Goal: Information Seeking & Learning: Learn about a topic

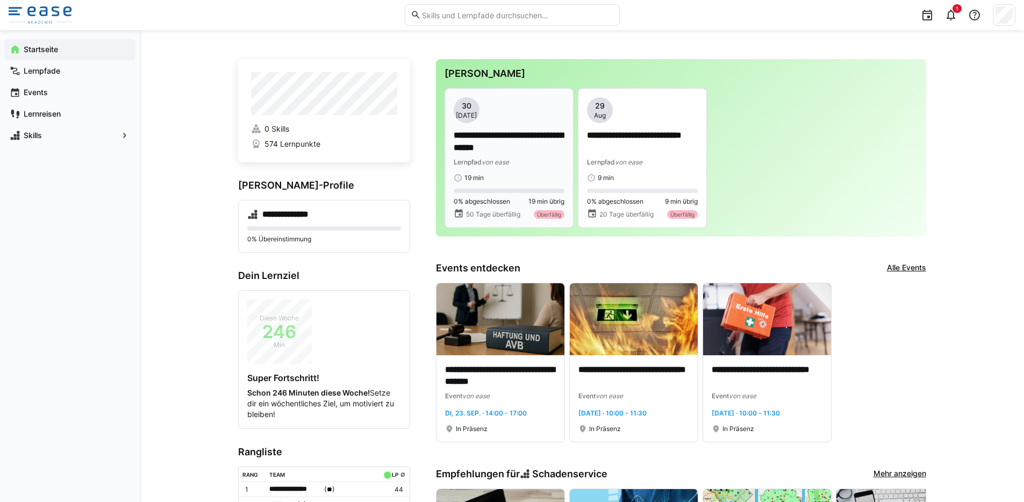
click at [520, 174] on div "19 min" at bounding box center [509, 178] width 111 height 9
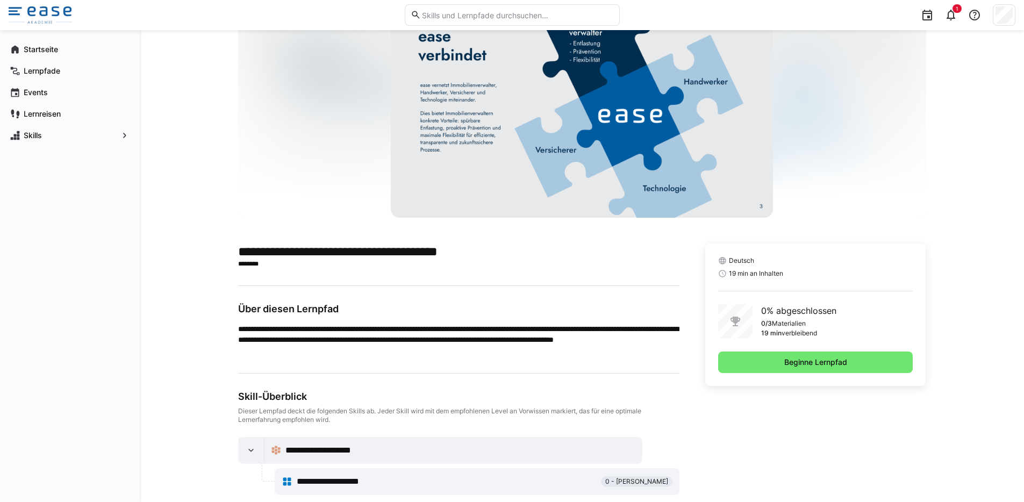
scroll to position [72, 0]
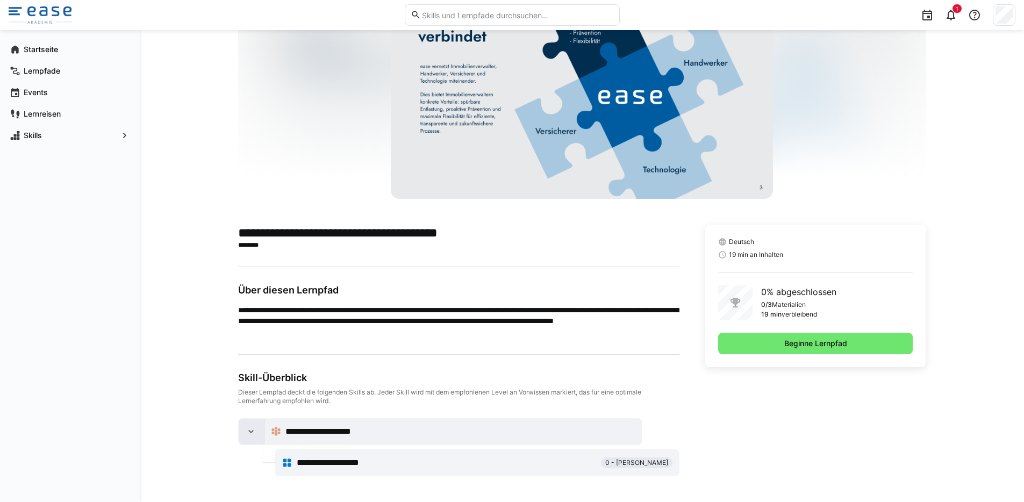
click at [258, 430] on div at bounding box center [252, 432] width 26 height 26
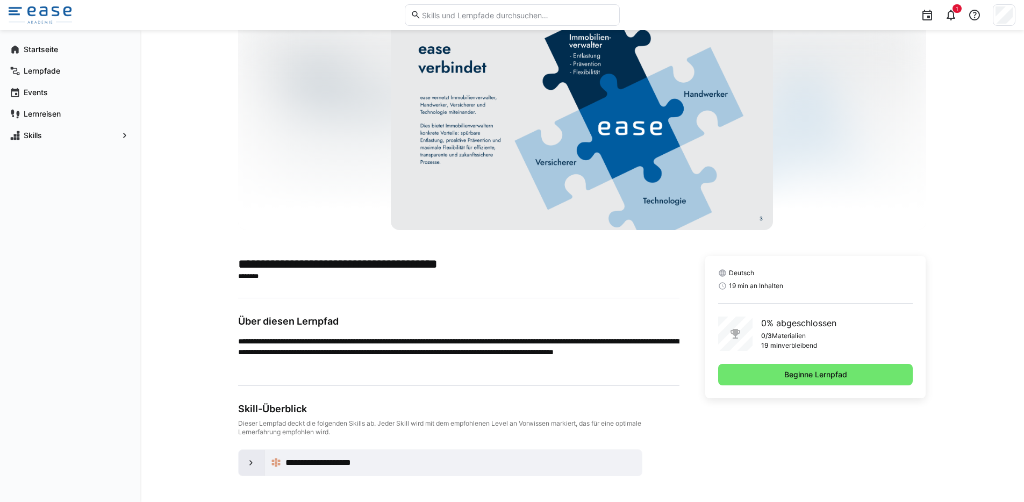
scroll to position [41, 0]
click at [255, 473] on div at bounding box center [252, 463] width 26 height 26
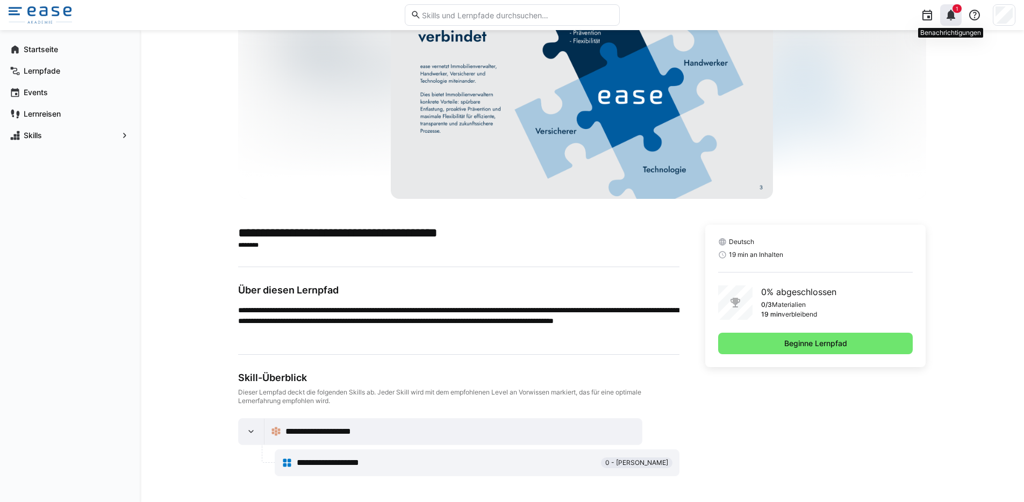
click at [948, 11] on eds-icon at bounding box center [951, 15] width 13 height 13
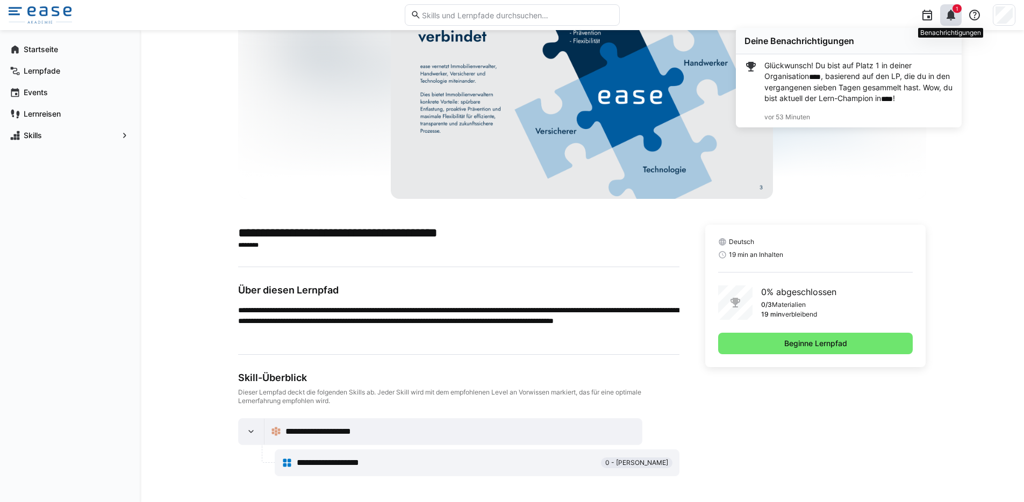
click at [948, 11] on eds-icon at bounding box center [951, 15] width 13 height 13
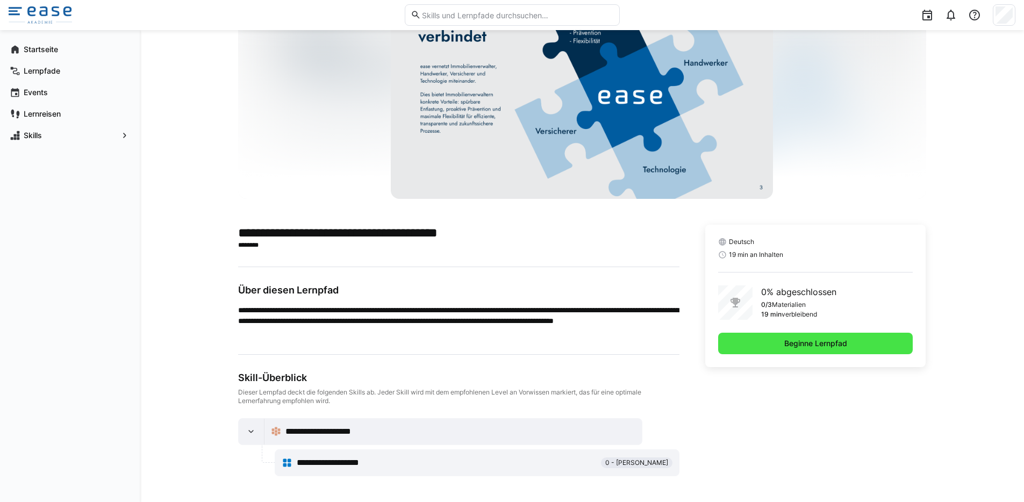
click at [801, 340] on span "Beginne Lernpfad" at bounding box center [816, 343] width 66 height 11
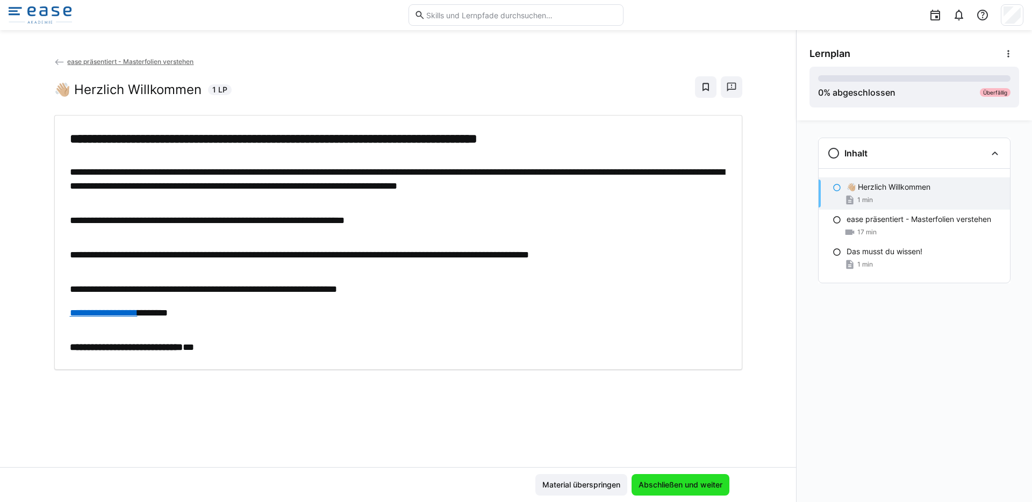
click at [704, 482] on span "Abschließen und weiter" at bounding box center [680, 485] width 87 height 11
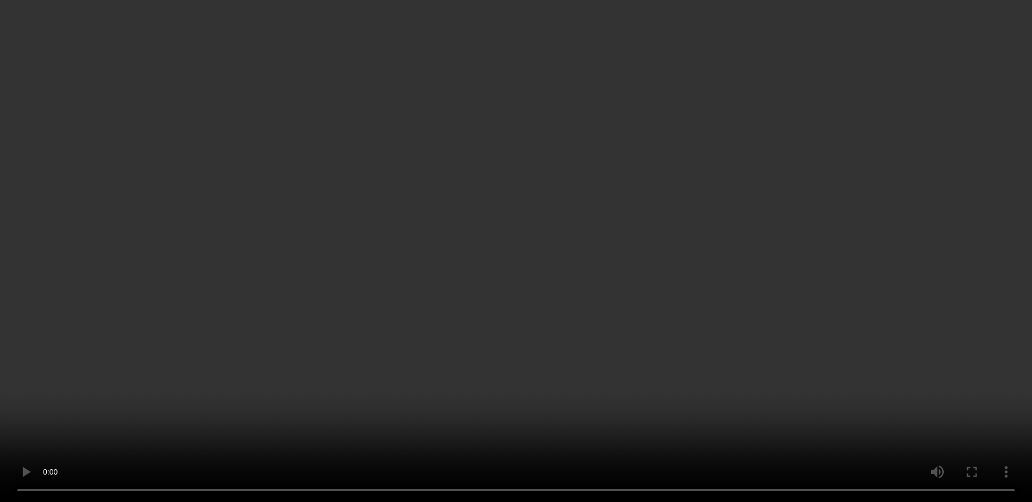
scroll to position [38, 0]
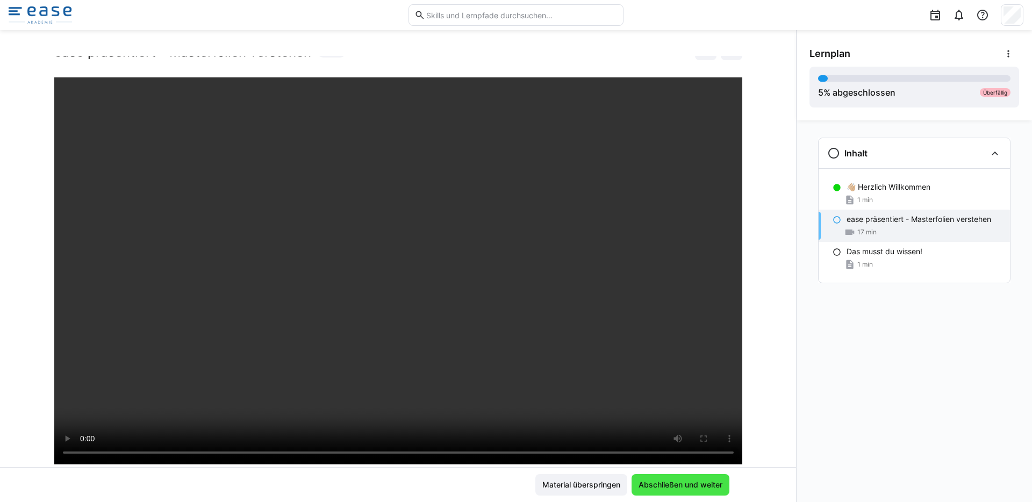
click at [676, 485] on span "Abschließen und weiter" at bounding box center [680, 485] width 87 height 11
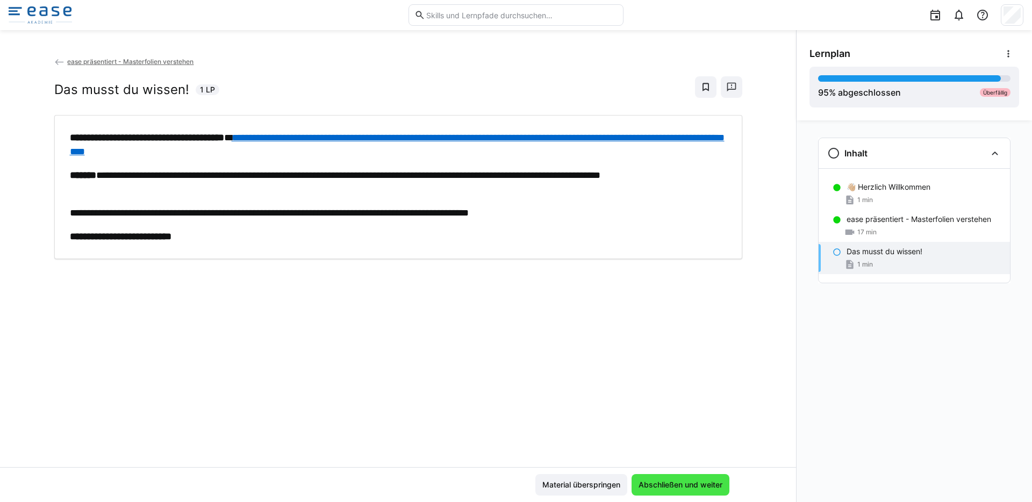
click at [686, 482] on span "Abschließen und weiter" at bounding box center [680, 485] width 87 height 11
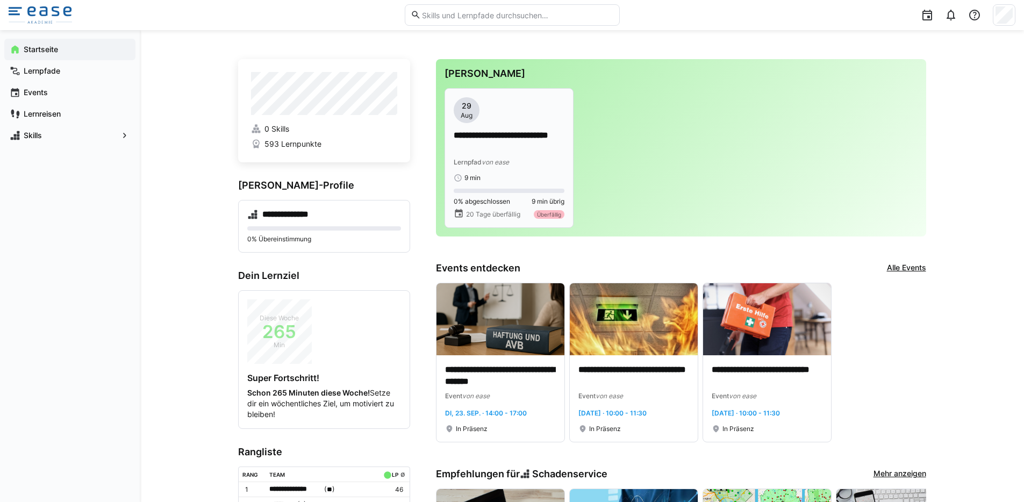
click at [496, 130] on p "**********" at bounding box center [509, 142] width 111 height 25
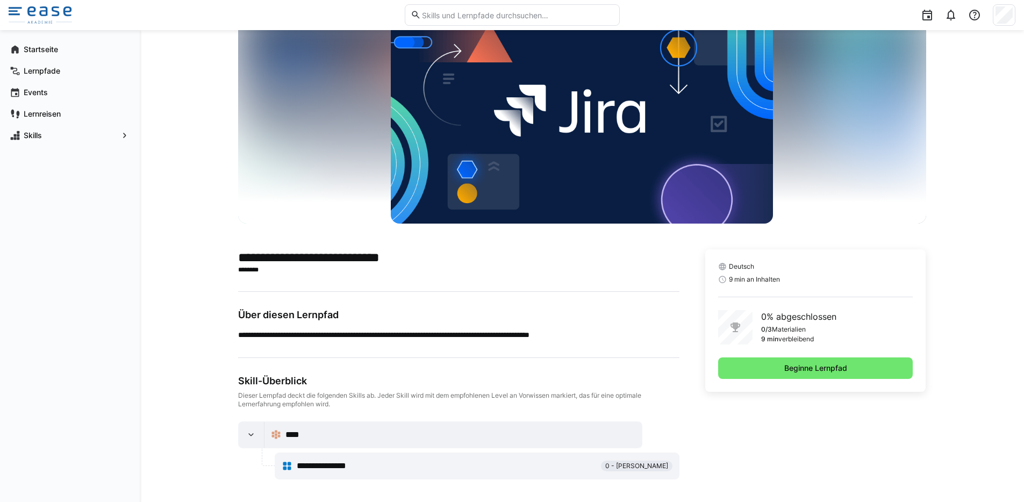
scroll to position [51, 0]
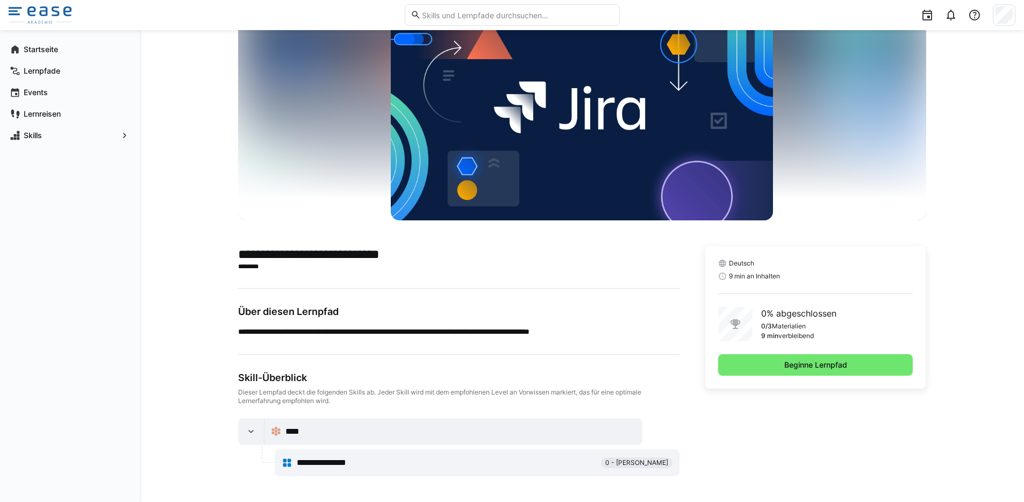
click at [313, 462] on span "**********" at bounding box center [329, 462] width 65 height 13
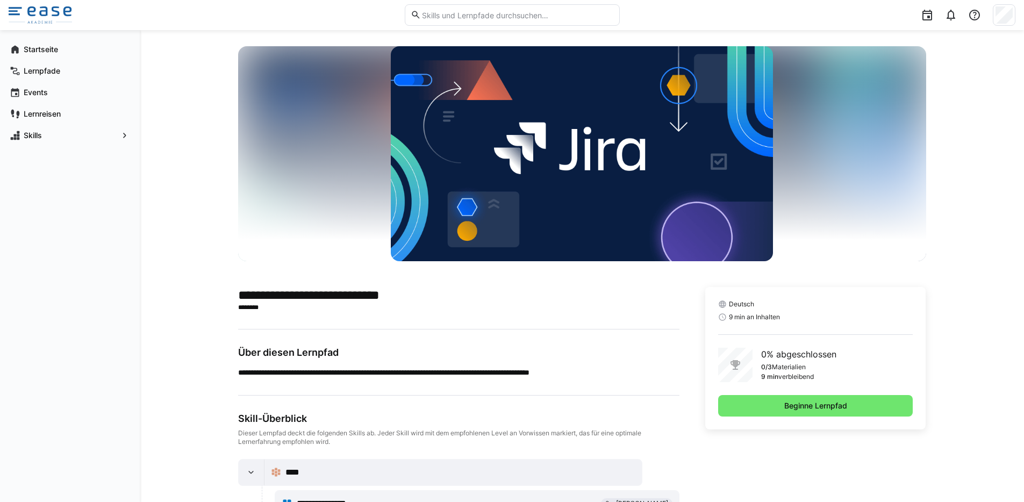
scroll to position [18, 0]
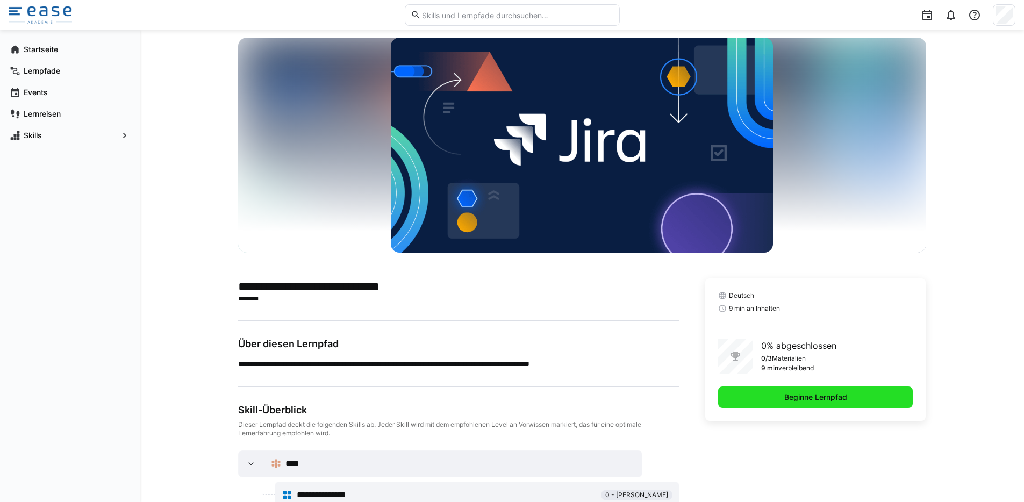
click at [809, 399] on span "Beginne Lernpfad" at bounding box center [816, 397] width 66 height 11
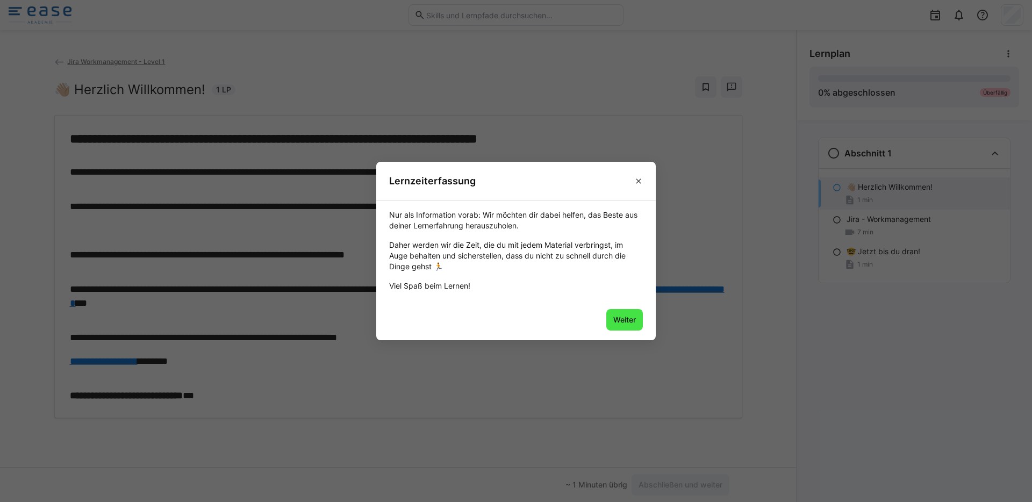
click at [624, 321] on span "Weiter" at bounding box center [625, 320] width 26 height 11
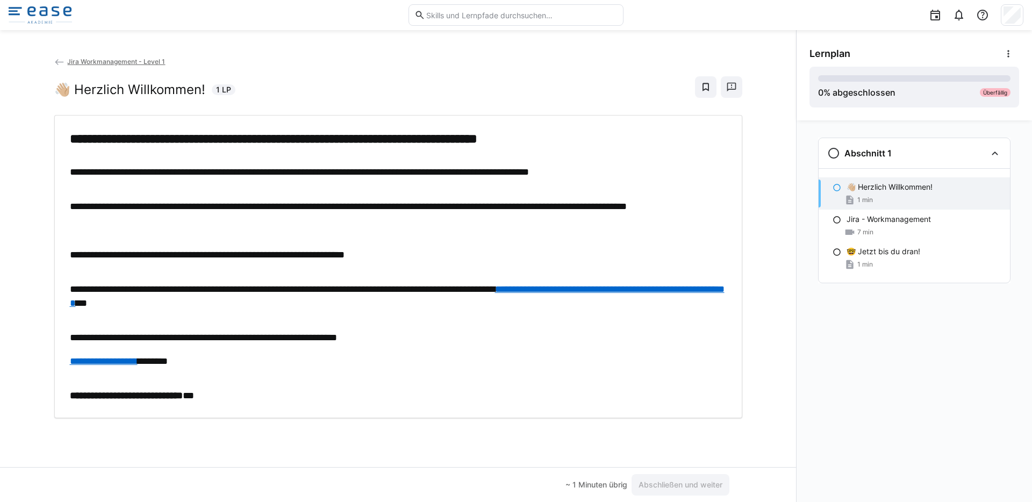
click at [886, 196] on div "1 min" at bounding box center [924, 200] width 155 height 11
click at [869, 217] on p "Jira - Workmanagement" at bounding box center [889, 219] width 84 height 11
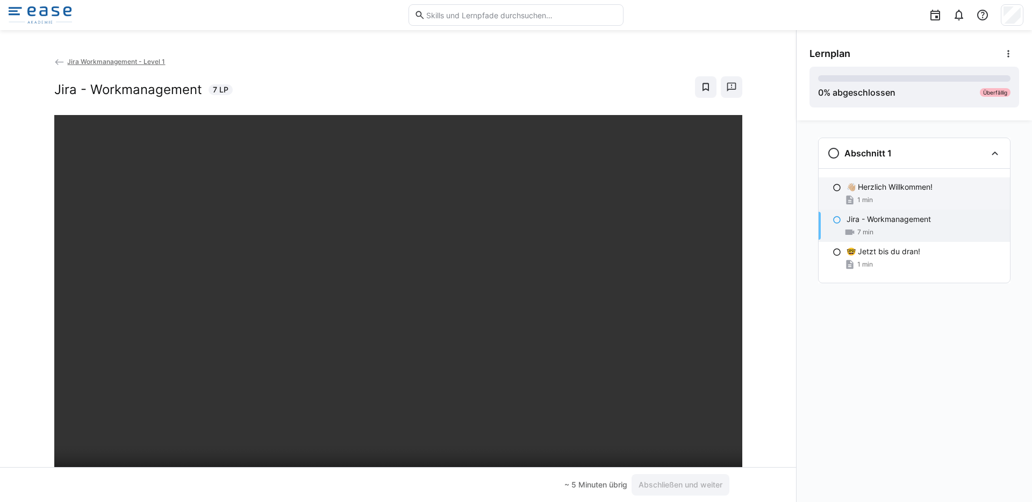
click at [876, 183] on p "👋🏼 Herzlich Willkommen!" at bounding box center [890, 187] width 86 height 11
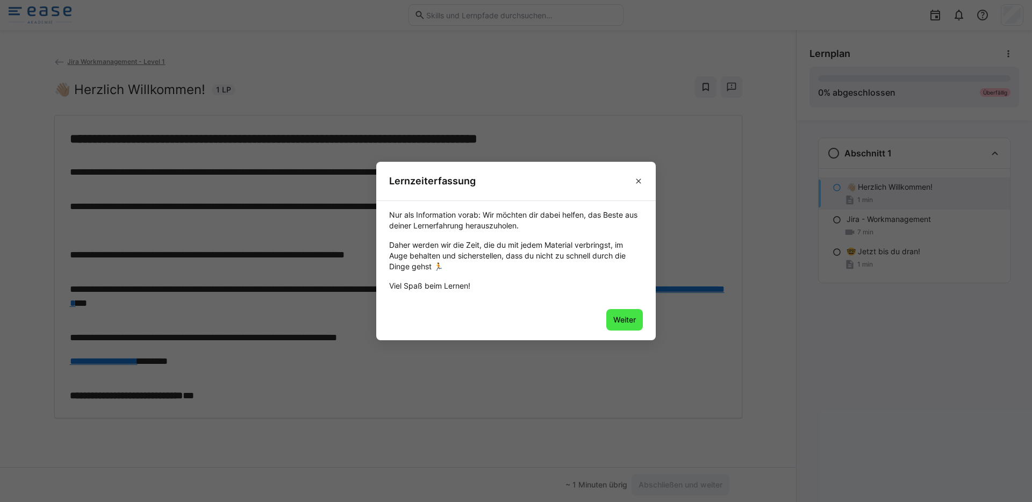
click at [627, 326] on span "Weiter" at bounding box center [624, 320] width 37 height 22
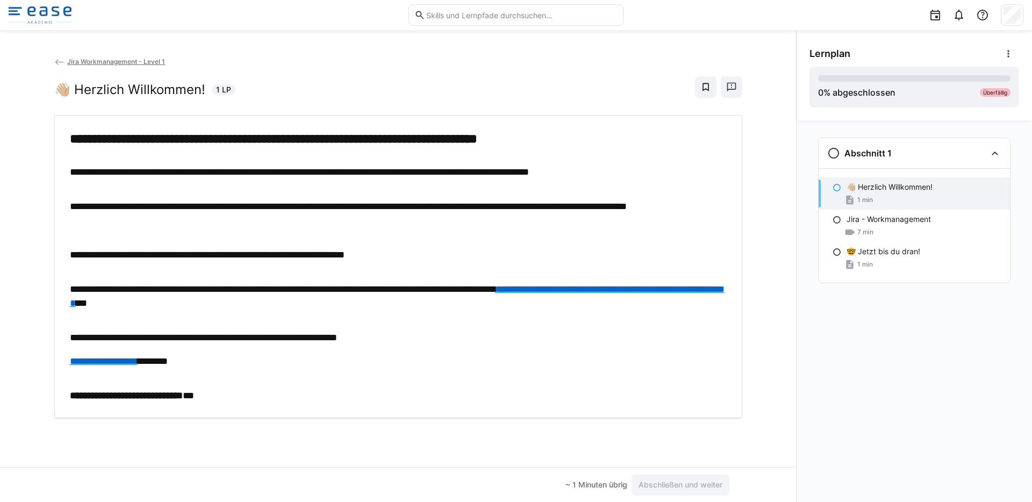
click at [635, 288] on link "**********" at bounding box center [397, 296] width 655 height 24
click at [439, 342] on p "**********" at bounding box center [398, 338] width 657 height 14
click at [601, 485] on div "~ 1 Minuten übrig" at bounding box center [597, 485] width 62 height 11
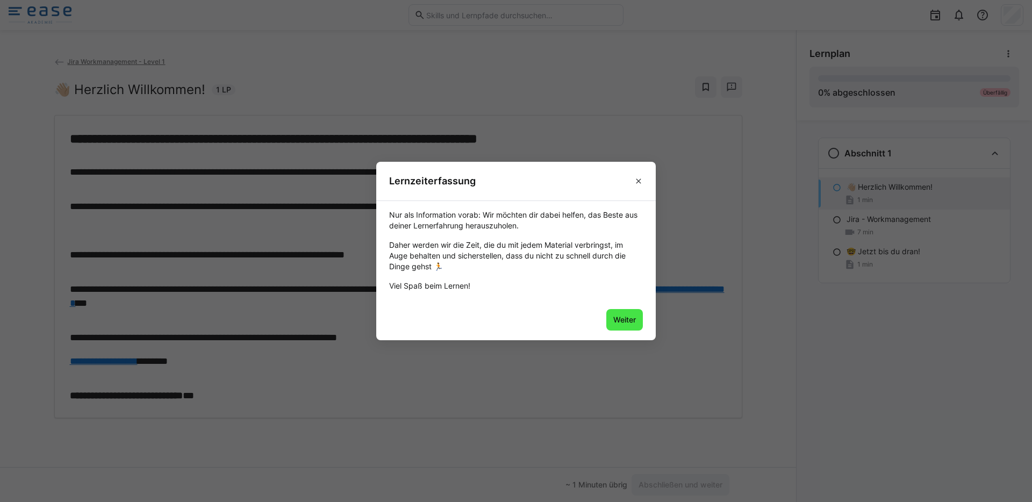
click at [626, 313] on span "Weiter" at bounding box center [624, 320] width 37 height 22
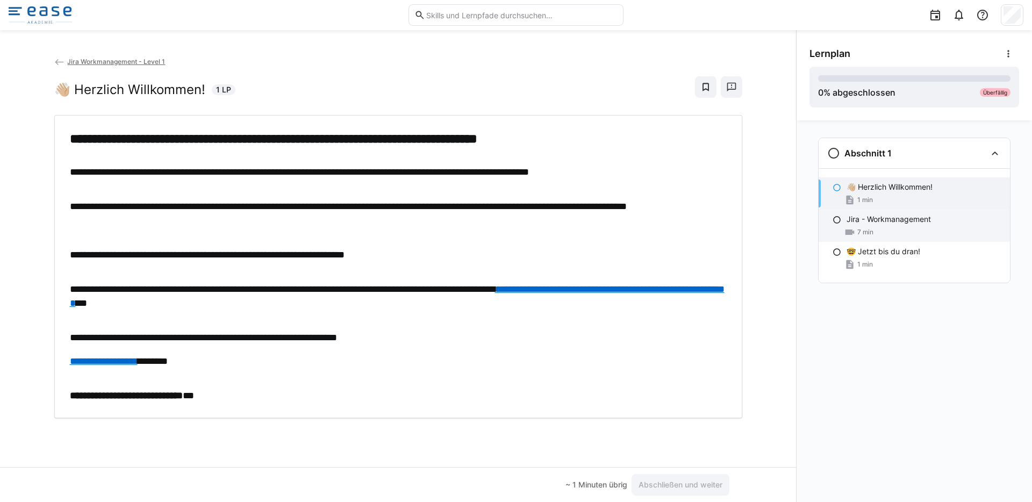
click at [856, 222] on p "Jira - Workmanagement" at bounding box center [889, 219] width 84 height 11
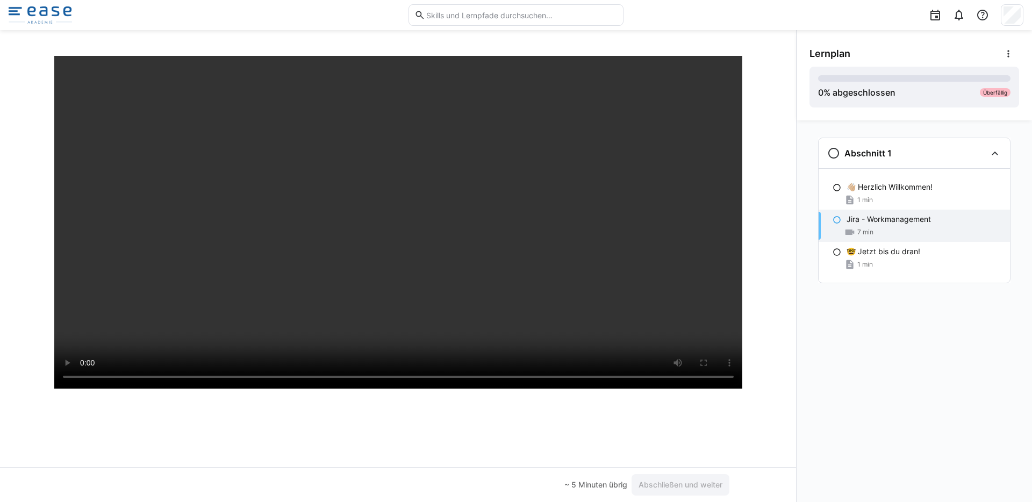
scroll to position [98, 0]
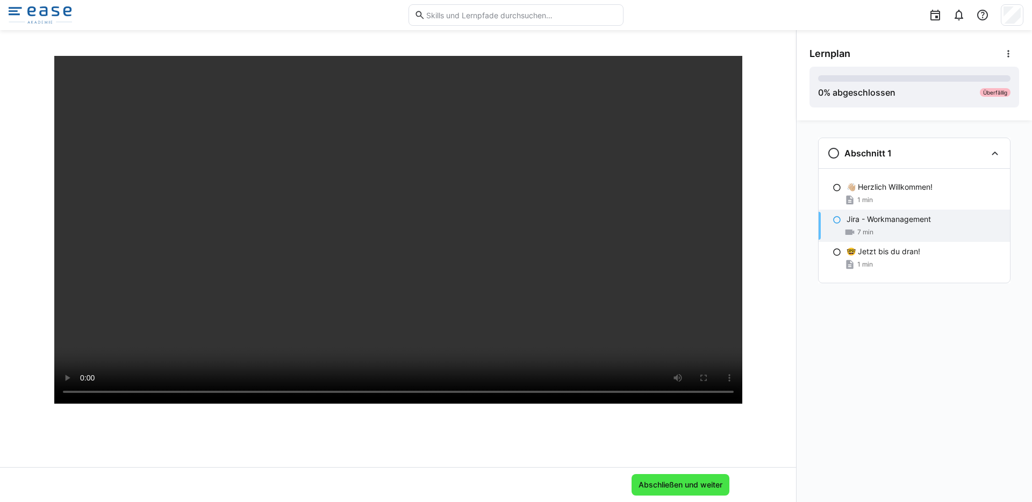
click at [676, 488] on span "Abschließen und weiter" at bounding box center [680, 485] width 87 height 11
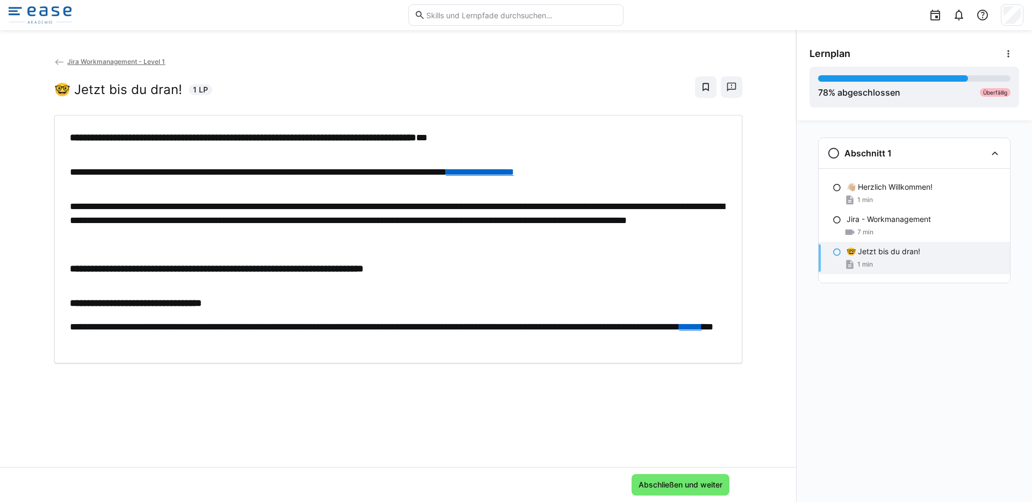
scroll to position [0, 0]
click at [658, 328] on p "**********" at bounding box center [398, 334] width 657 height 28
click at [680, 488] on span "Abschließen und weiter" at bounding box center [680, 485] width 87 height 11
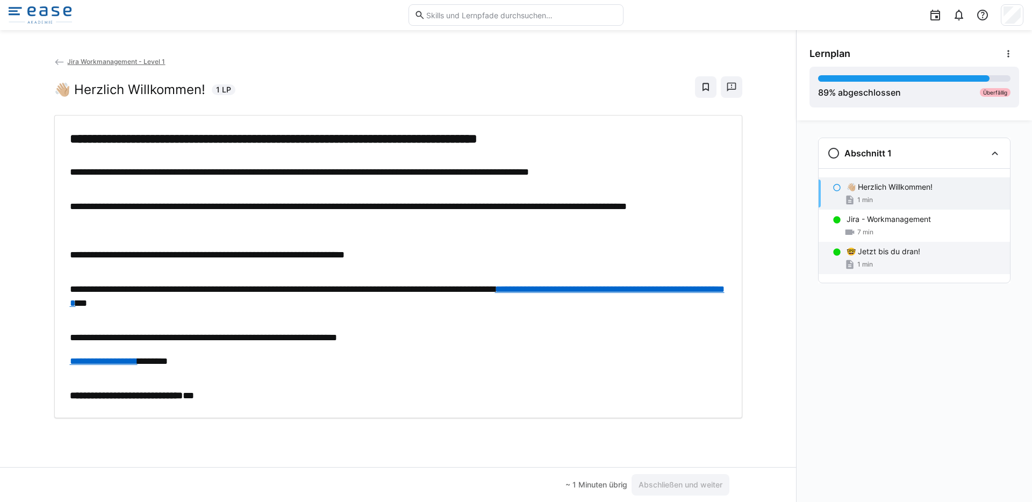
click at [894, 261] on div "1 min" at bounding box center [924, 264] width 155 height 11
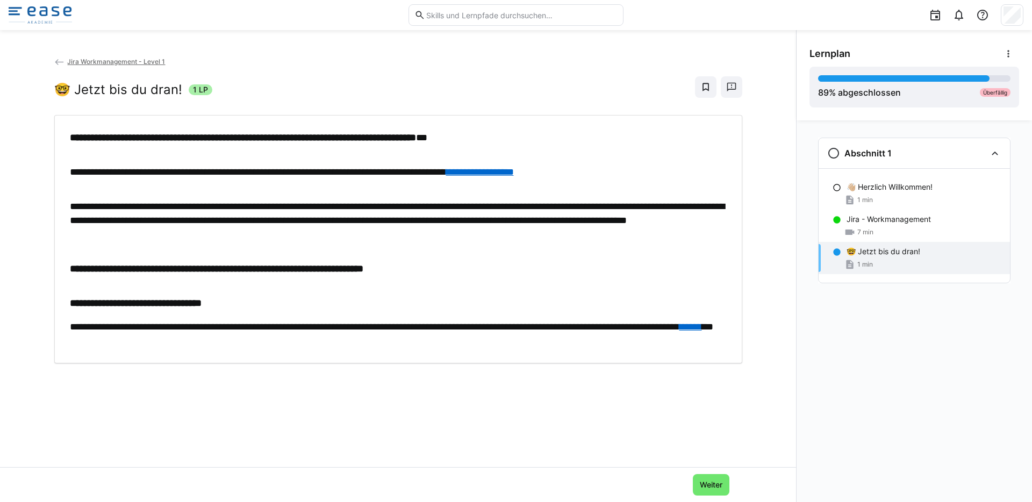
click at [698, 497] on div "Weiter" at bounding box center [398, 484] width 796 height 35
click at [698, 490] on span "Weiter" at bounding box center [711, 485] width 26 height 11
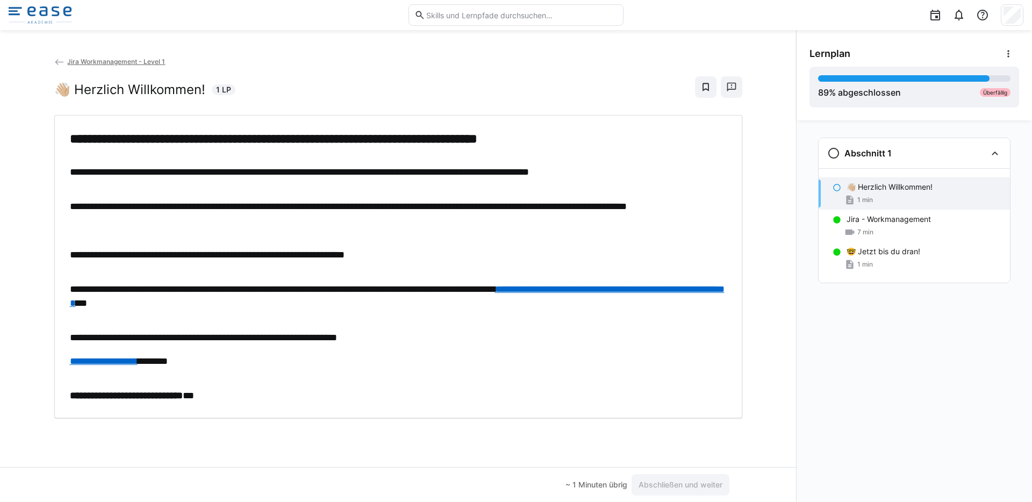
click at [212, 303] on link "**********" at bounding box center [397, 296] width 655 height 24
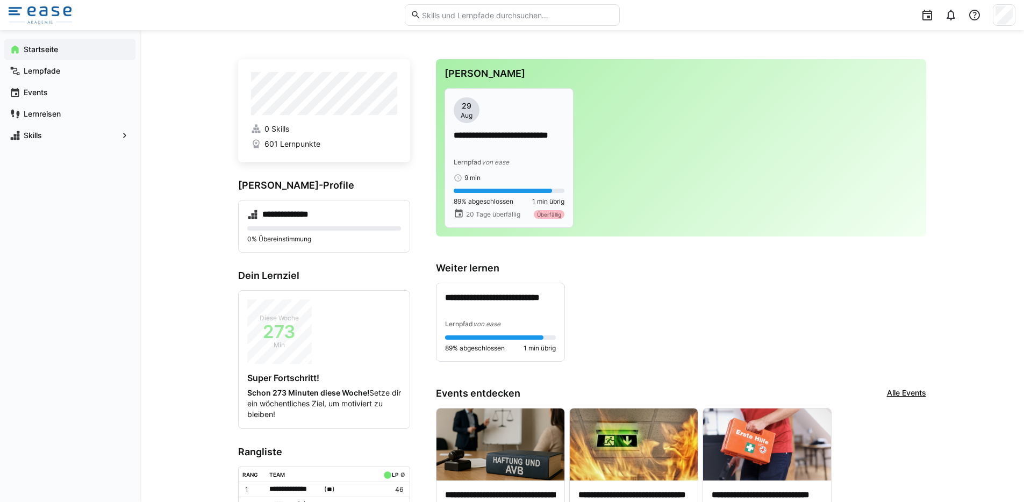
click at [483, 162] on span "von ease" at bounding box center [495, 162] width 27 height 8
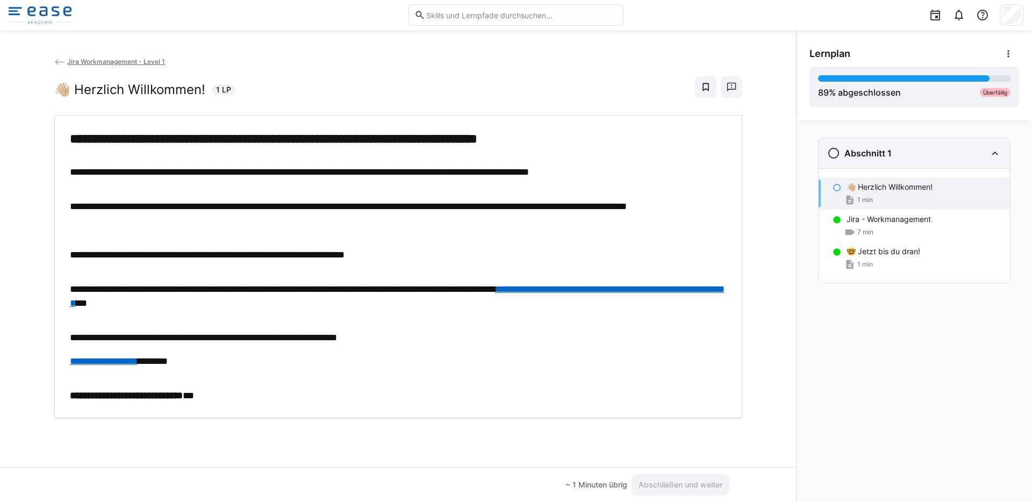
click at [839, 153] on eds-icon at bounding box center [833, 153] width 13 height 13
click at [836, 150] on eds-icon at bounding box center [833, 153] width 13 height 13
click at [855, 191] on p "👋🏼 Herzlich Willkommen!" at bounding box center [890, 187] width 86 height 11
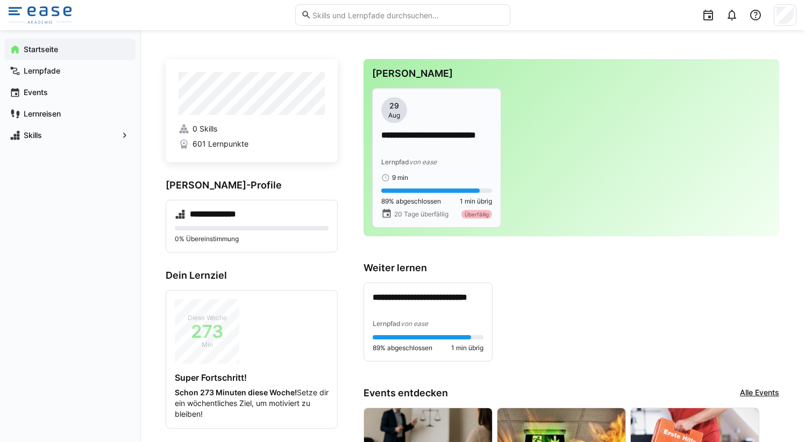
click at [414, 152] on p "**********" at bounding box center [436, 142] width 111 height 25
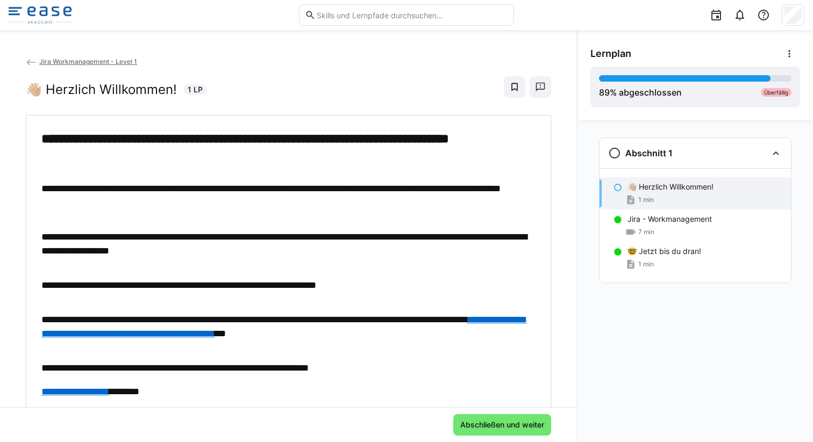
click at [620, 189] on eds-icon at bounding box center [617, 187] width 9 height 9
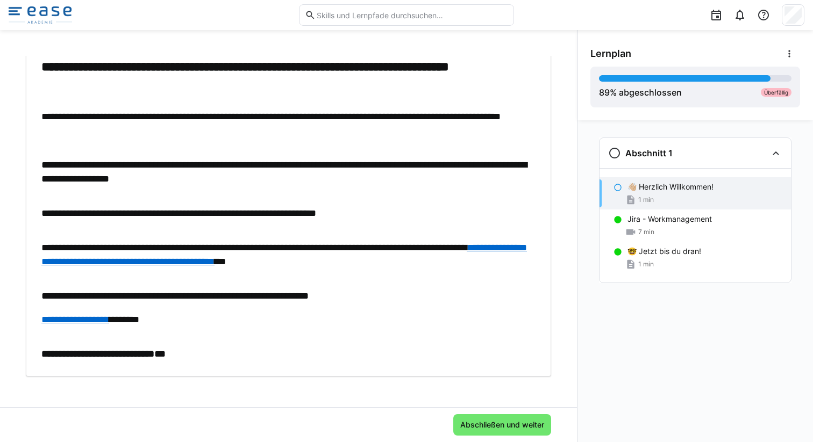
scroll to position [76, 0]
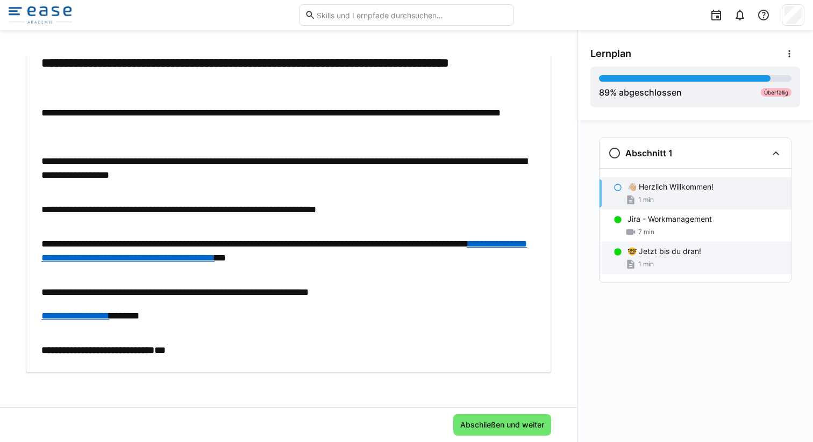
click at [631, 256] on p "🤓 Jetzt bis du dran!" at bounding box center [664, 251] width 74 height 11
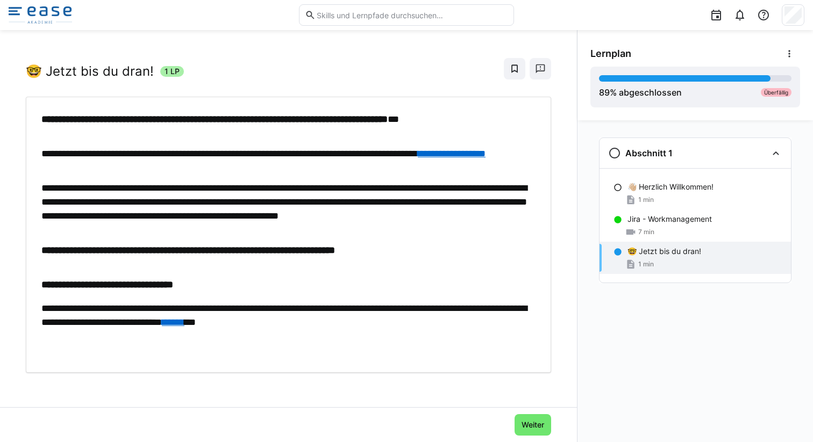
scroll to position [18, 0]
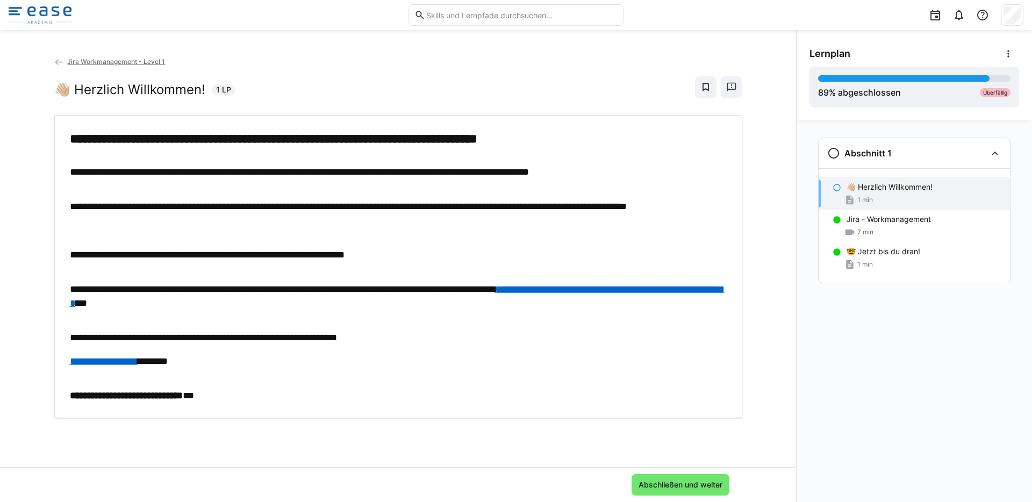
click at [839, 192] on div "👋🏼 Herzlich Willkommen! 1 min" at bounding box center [914, 193] width 191 height 32
click at [683, 487] on span "Abschließen und weiter" at bounding box center [680, 485] width 87 height 11
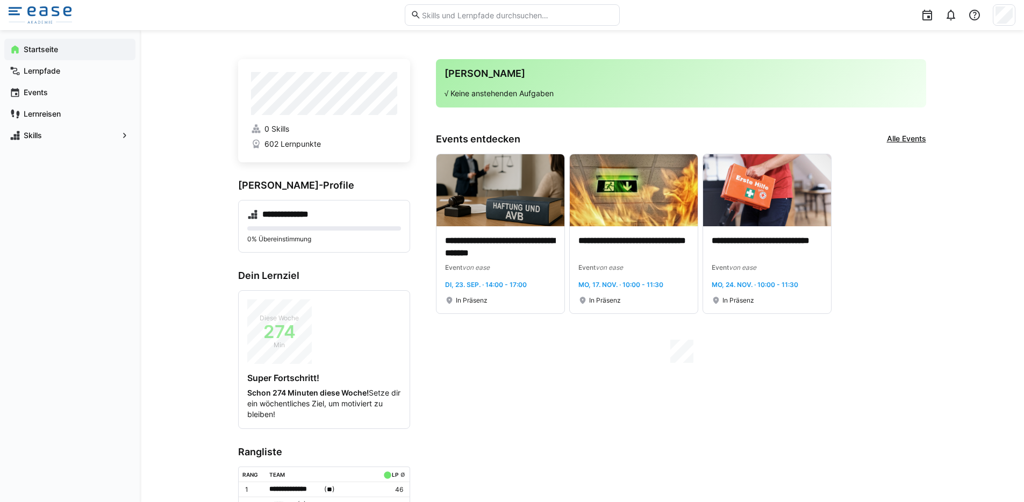
drag, startPoint x: 559, startPoint y: 92, endPoint x: 451, endPoint y: 92, distance: 108.6
click at [452, 94] on p "√ Keine anstehenden Aufgaben" at bounding box center [681, 93] width 473 height 11
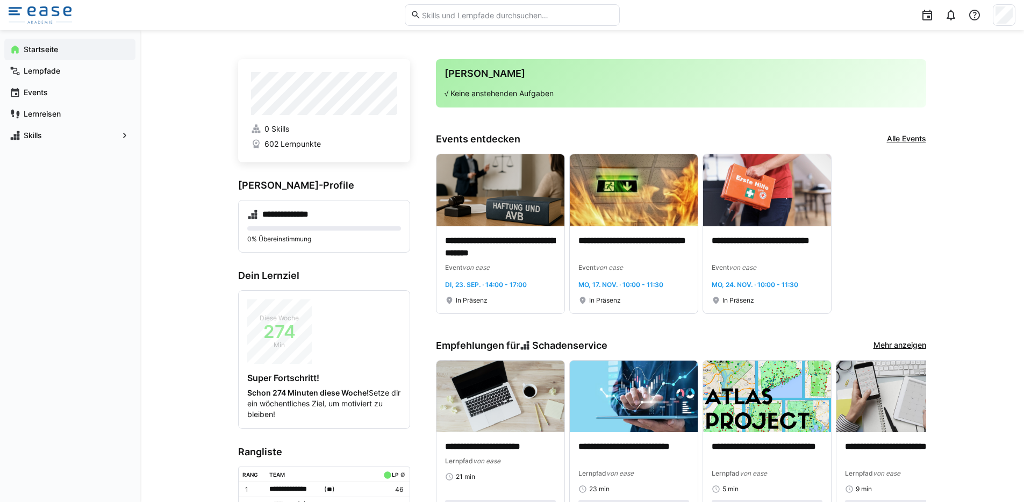
click at [850, 248] on div "**********" at bounding box center [681, 234] width 490 height 160
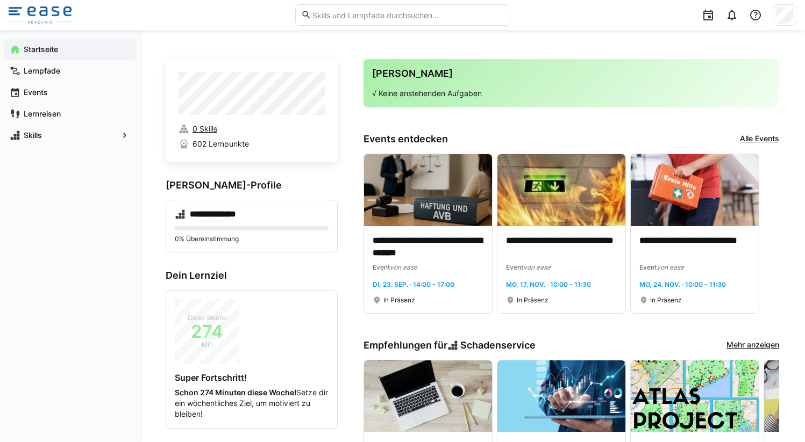
click at [218, 132] on link "0 Skills" at bounding box center [251, 129] width 146 height 11
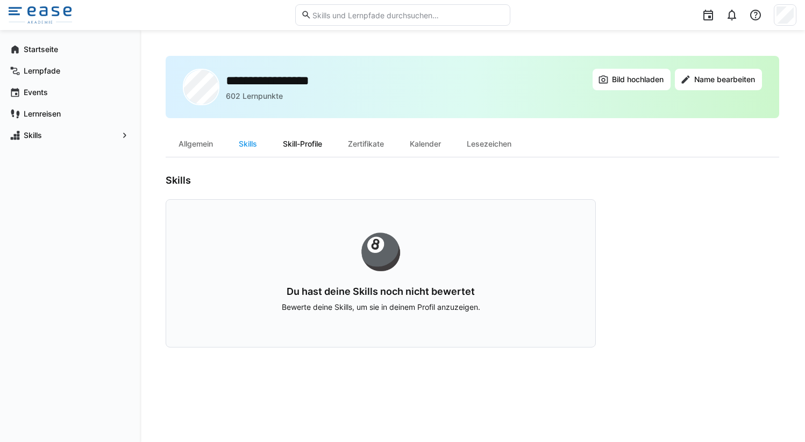
click at [299, 144] on div "Skill-Profile" at bounding box center [302, 144] width 65 height 26
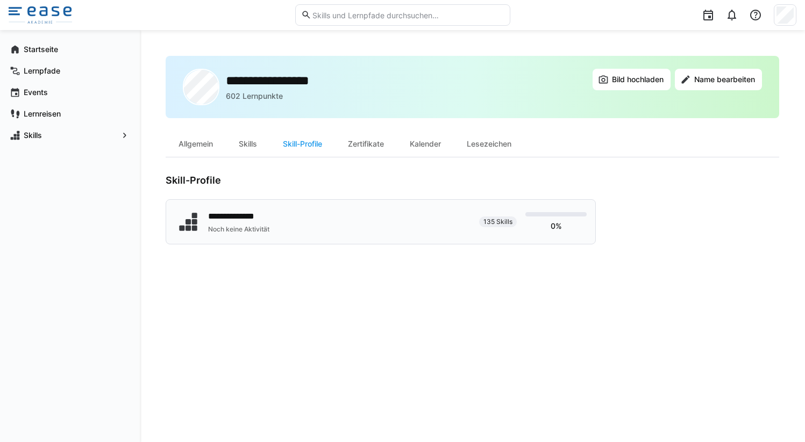
click at [467, 229] on div "**********" at bounding box center [323, 222] width 296 height 27
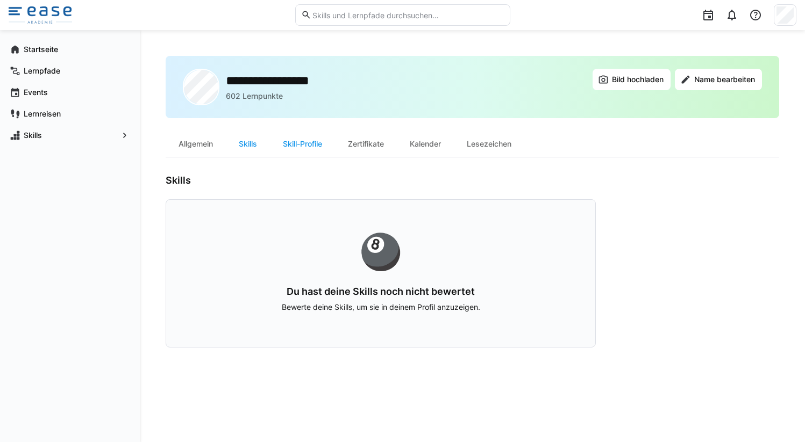
click at [49, 13] on img at bounding box center [40, 14] width 63 height 17
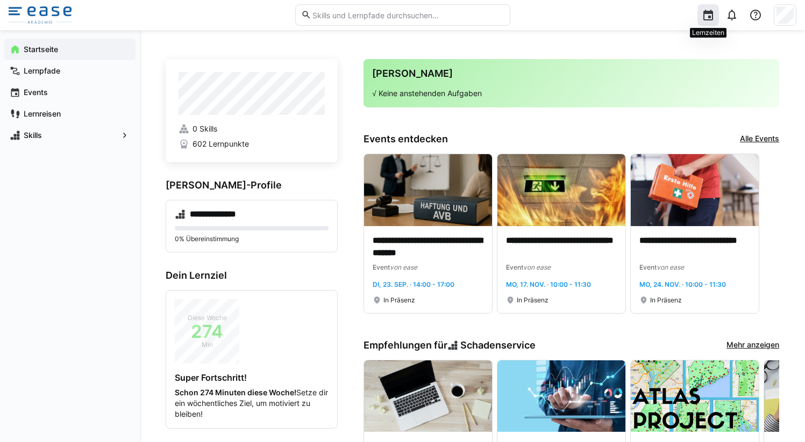
click at [705, 18] on eds-icon at bounding box center [708, 15] width 13 height 13
